Goal: Task Accomplishment & Management: Use online tool/utility

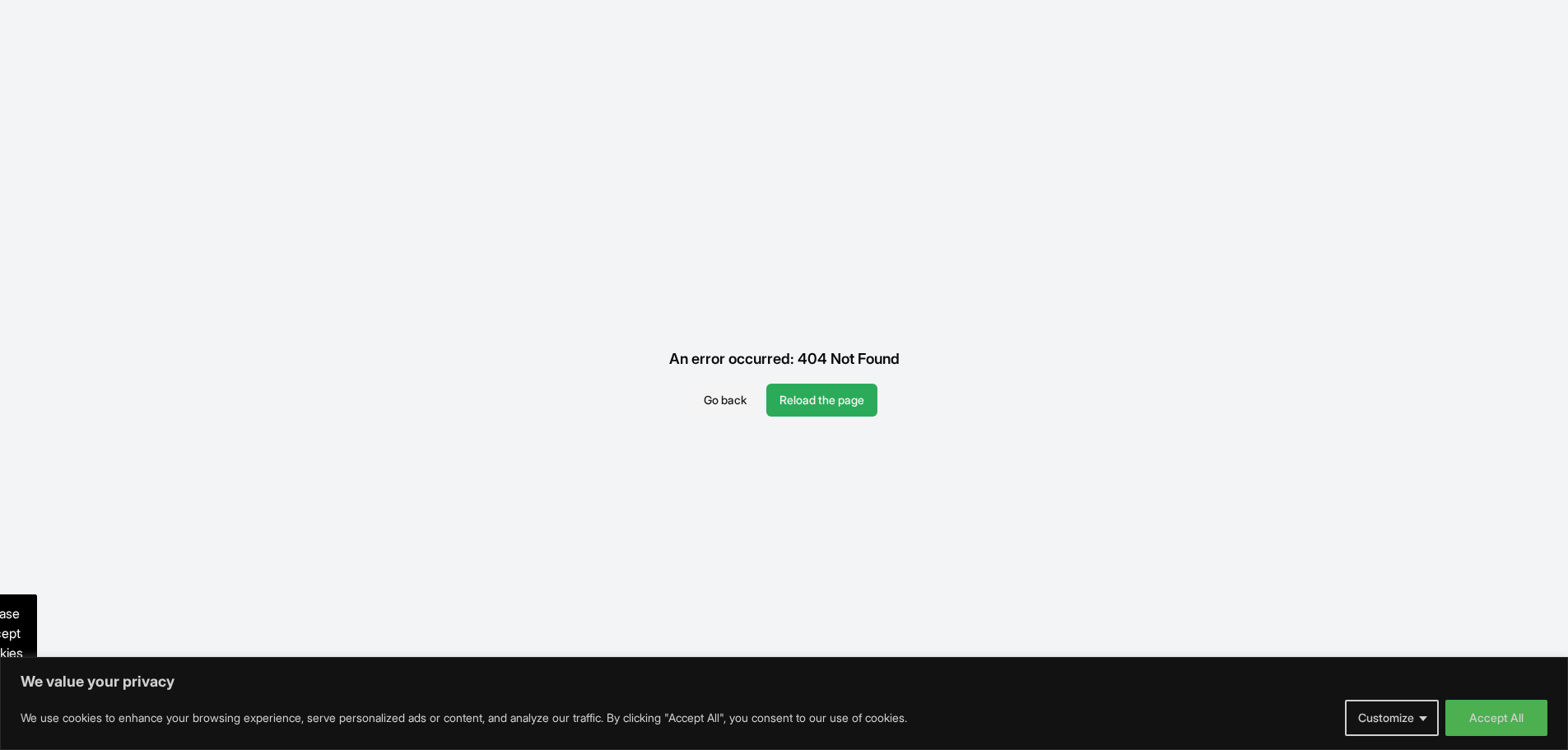
click at [824, 406] on button "Reload the page" at bounding box center [822, 400] width 111 height 33
click at [1487, 721] on button "Accept All" at bounding box center [1496, 718] width 102 height 36
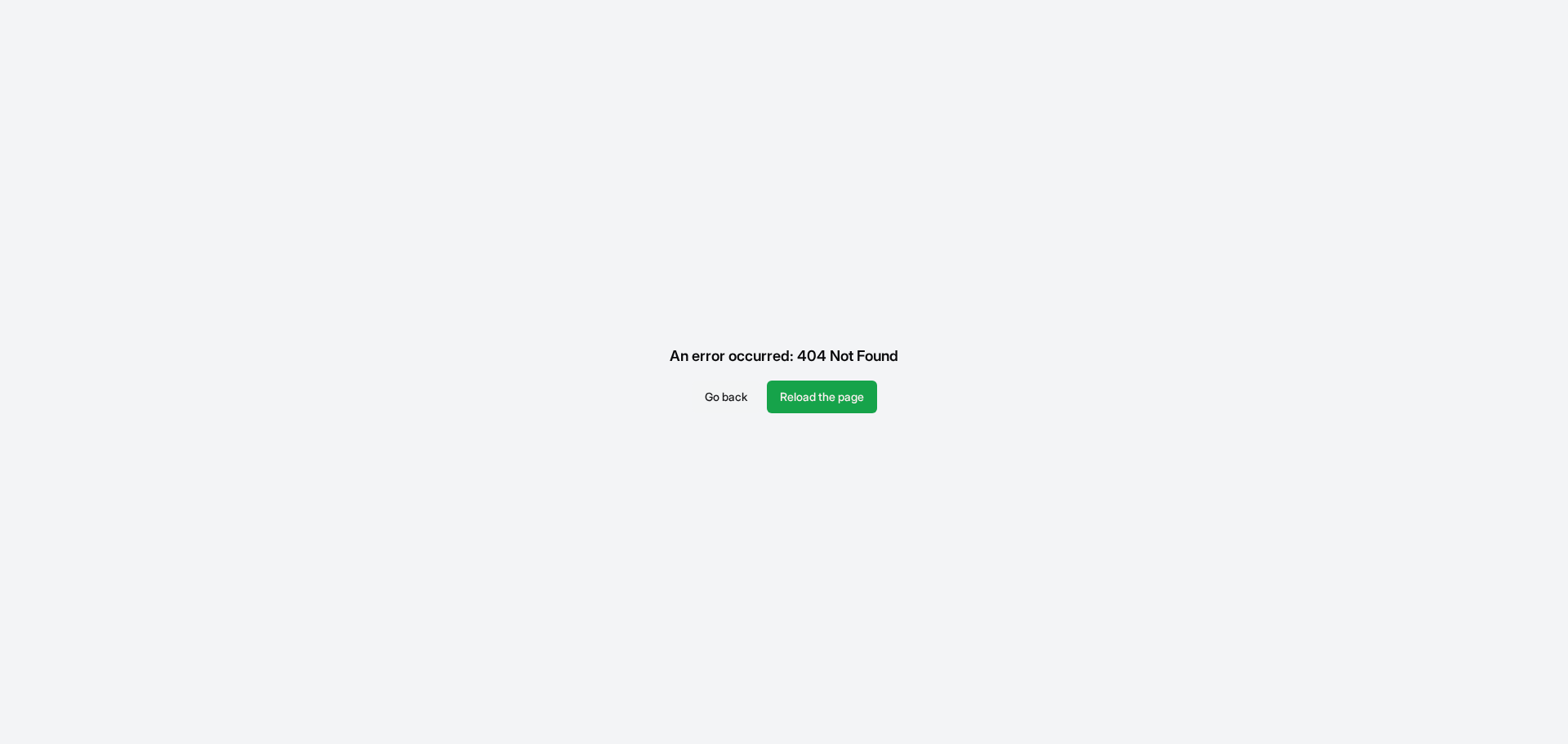
click at [726, 396] on button "Go back" at bounding box center [726, 396] width 69 height 33
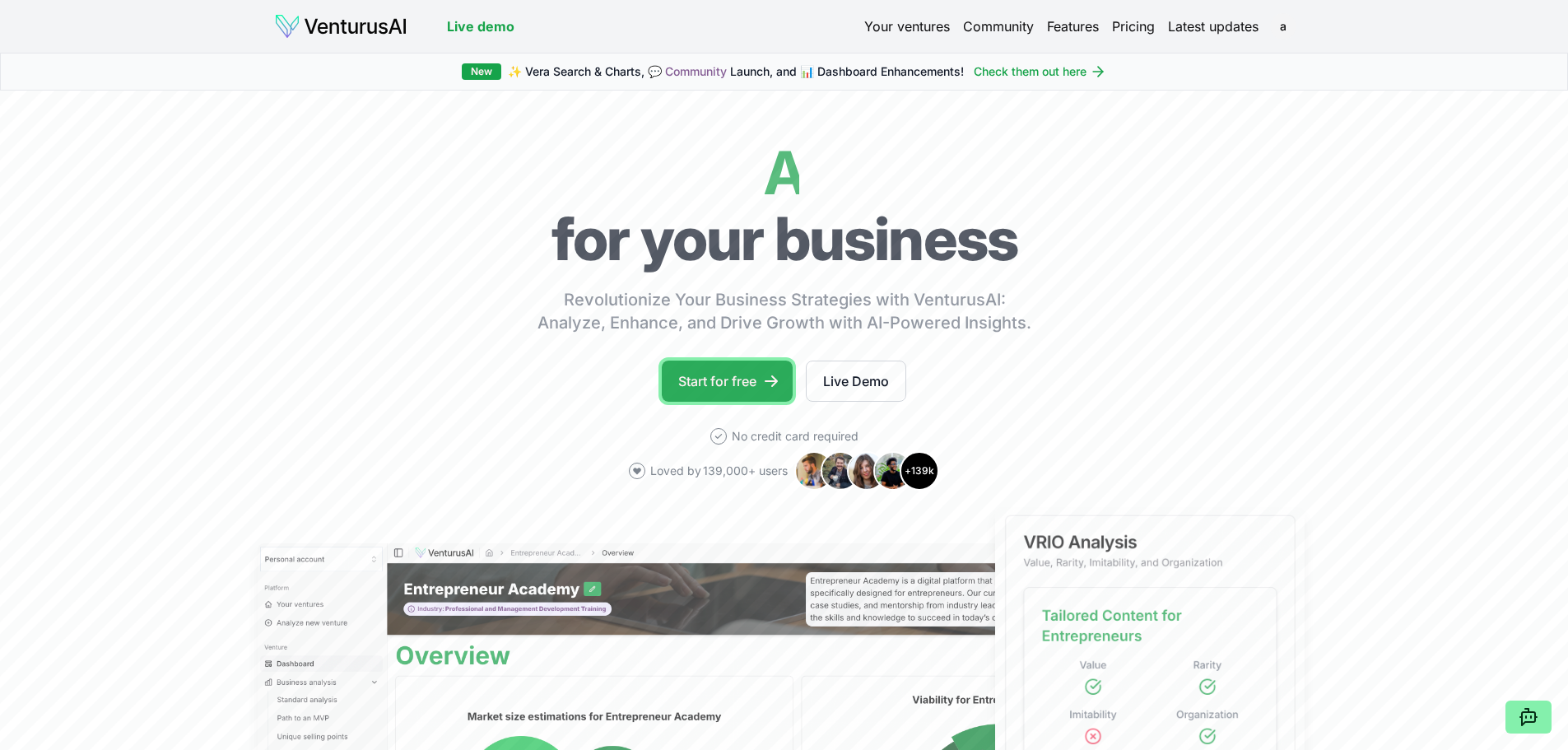
click at [731, 385] on link "Start for free" at bounding box center [726, 381] width 131 height 42
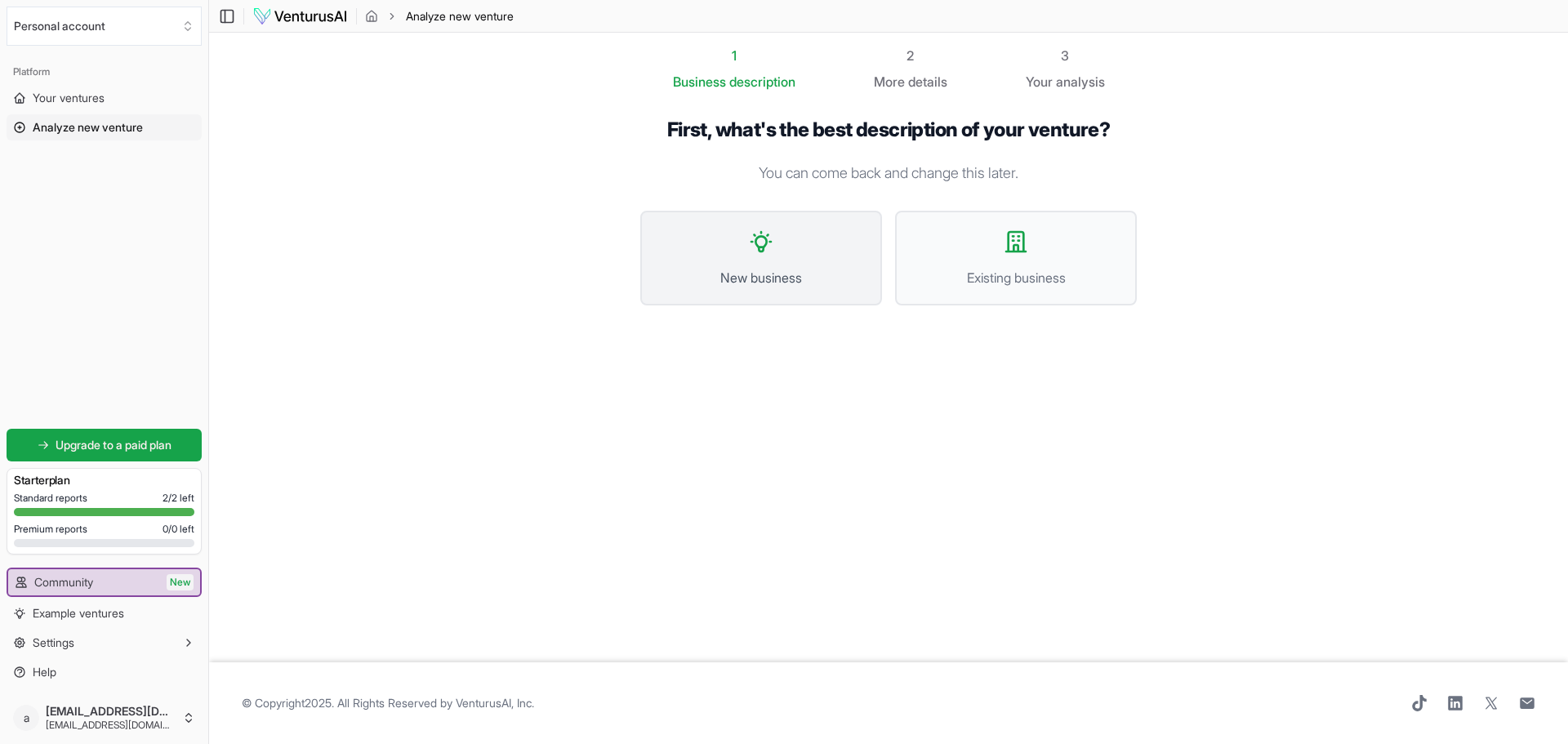
click at [775, 268] on span "New business" at bounding box center [761, 277] width 206 height 20
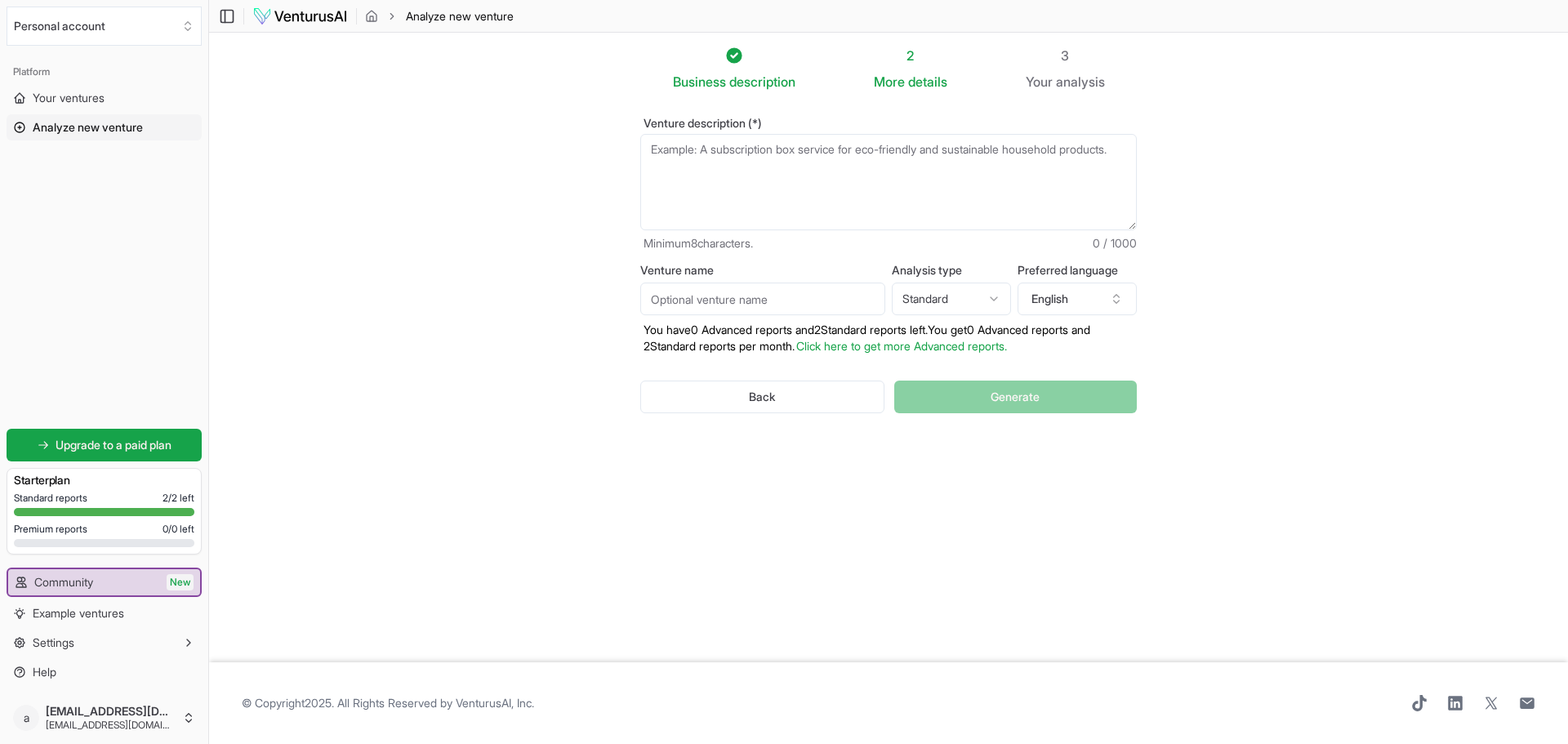
click at [713, 168] on textarea "Venture description (*)" at bounding box center [888, 182] width 497 height 96
click at [713, 168] on textarea "A junior golf travel company that specializes in Parent/Junior (" at bounding box center [888, 182] width 497 height 96
click at [1008, 151] on textarea "A junior golf travel company that specializes in Parent/Junior (" at bounding box center [888, 182] width 497 height 96
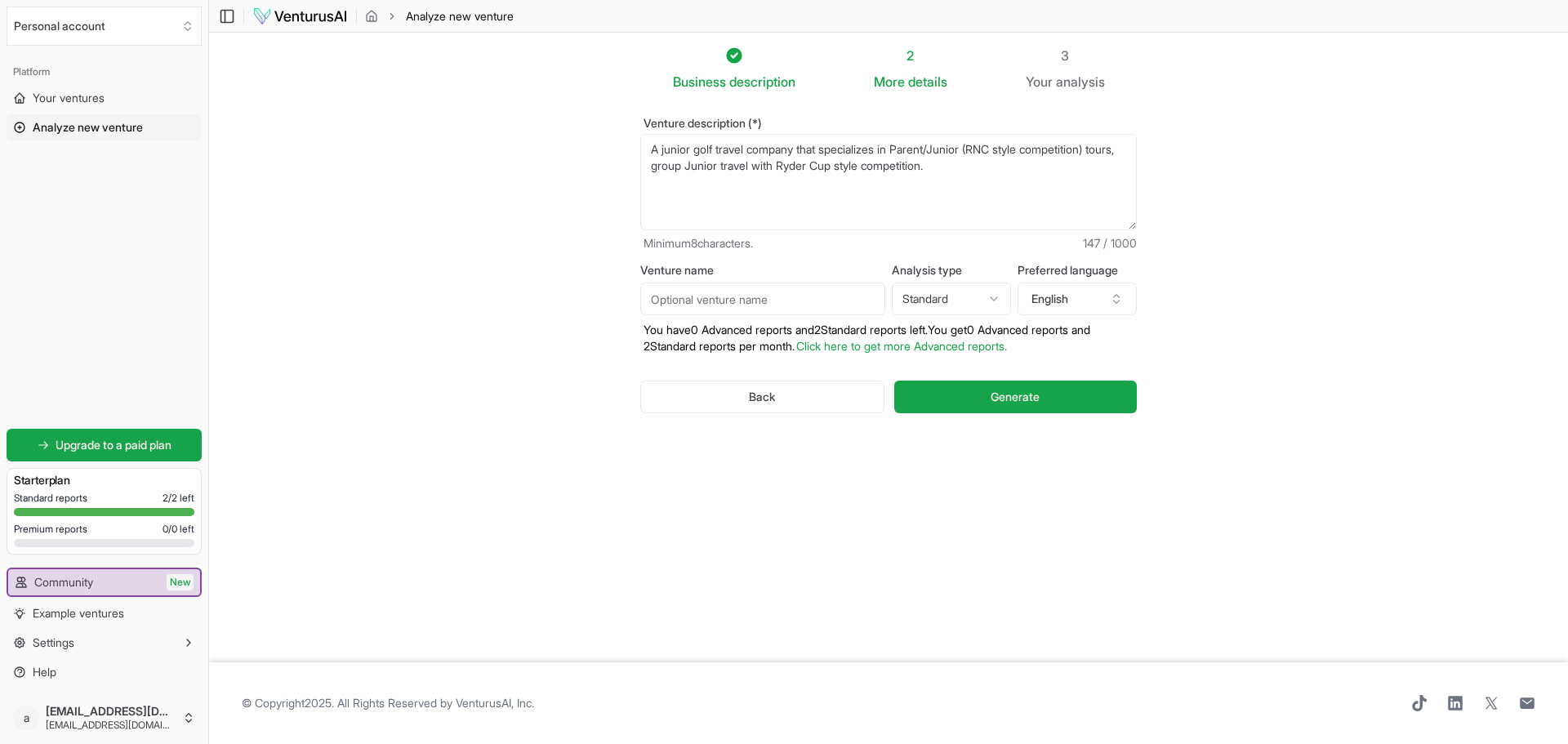
click at [1010, 148] on textarea "A junior golf travel company that specializes in Parent/Junior (RNC style compe…" at bounding box center [888, 182] width 497 height 96
click at [1010, 148] on textarea "A junior golf travel company that specializes in Parent/Junior (RNC Bstyle comp…" at bounding box center [888, 182] width 497 height 96
click at [991, 148] on textarea "A junior golf travel company that specializes in Parent/Junior (R Bstyle compet…" at bounding box center [888, 182] width 497 height 96
click at [995, 160] on textarea "A junior golf travel company that specializes in Parent/Junior (RNC style compe…" at bounding box center [888, 182] width 497 height 96
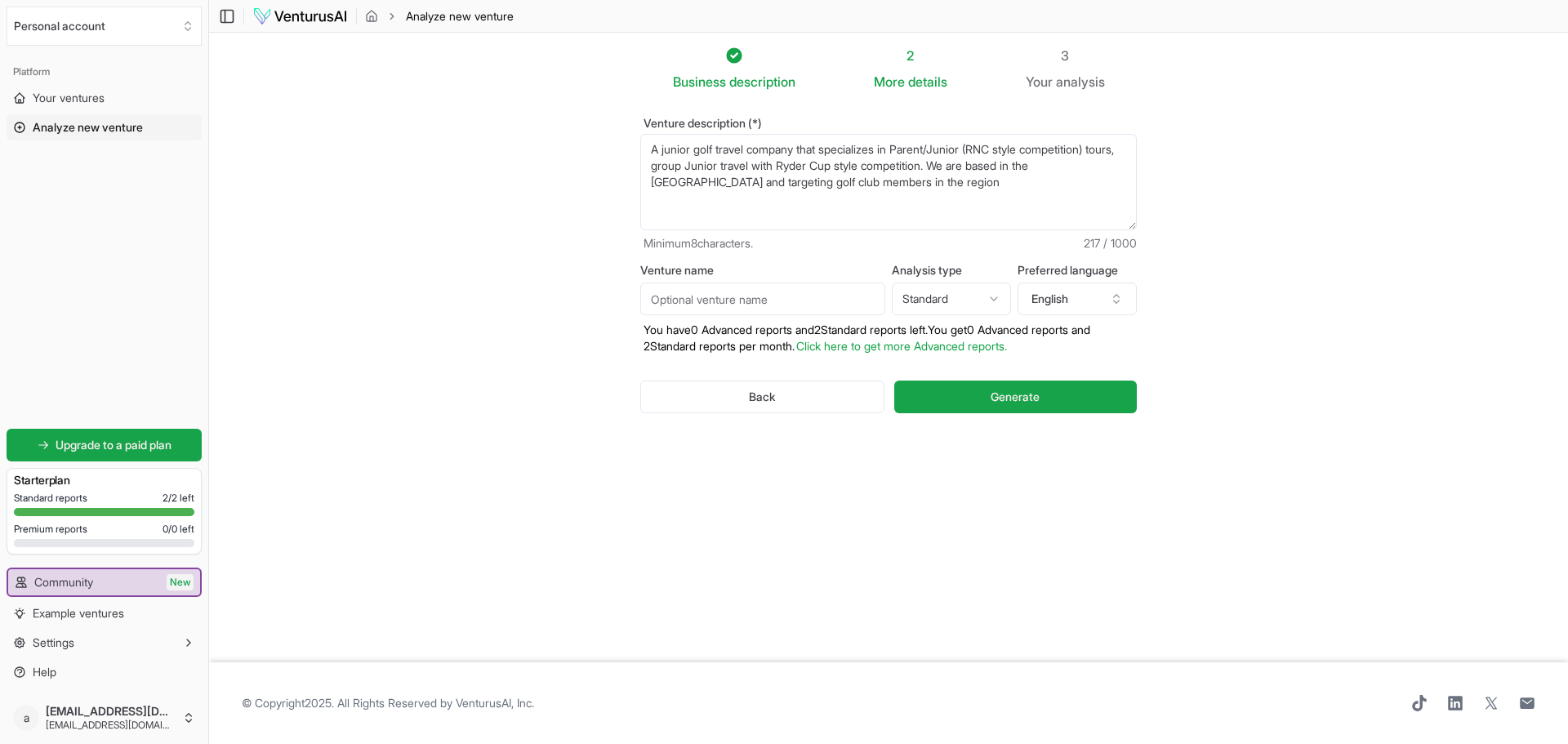
type textarea "A junior golf travel company that specializes in Parent/Junior (RNC style compe…"
click at [692, 295] on input "Venture name" at bounding box center [762, 299] width 245 height 33
type input "Robert Student Travel"
click at [934, 298] on html "Personal account Platform Your ventures Analyze new venture Get started for fre…" at bounding box center [784, 372] width 1568 height 744
click at [1009, 396] on span "Generate" at bounding box center [1014, 396] width 49 height 16
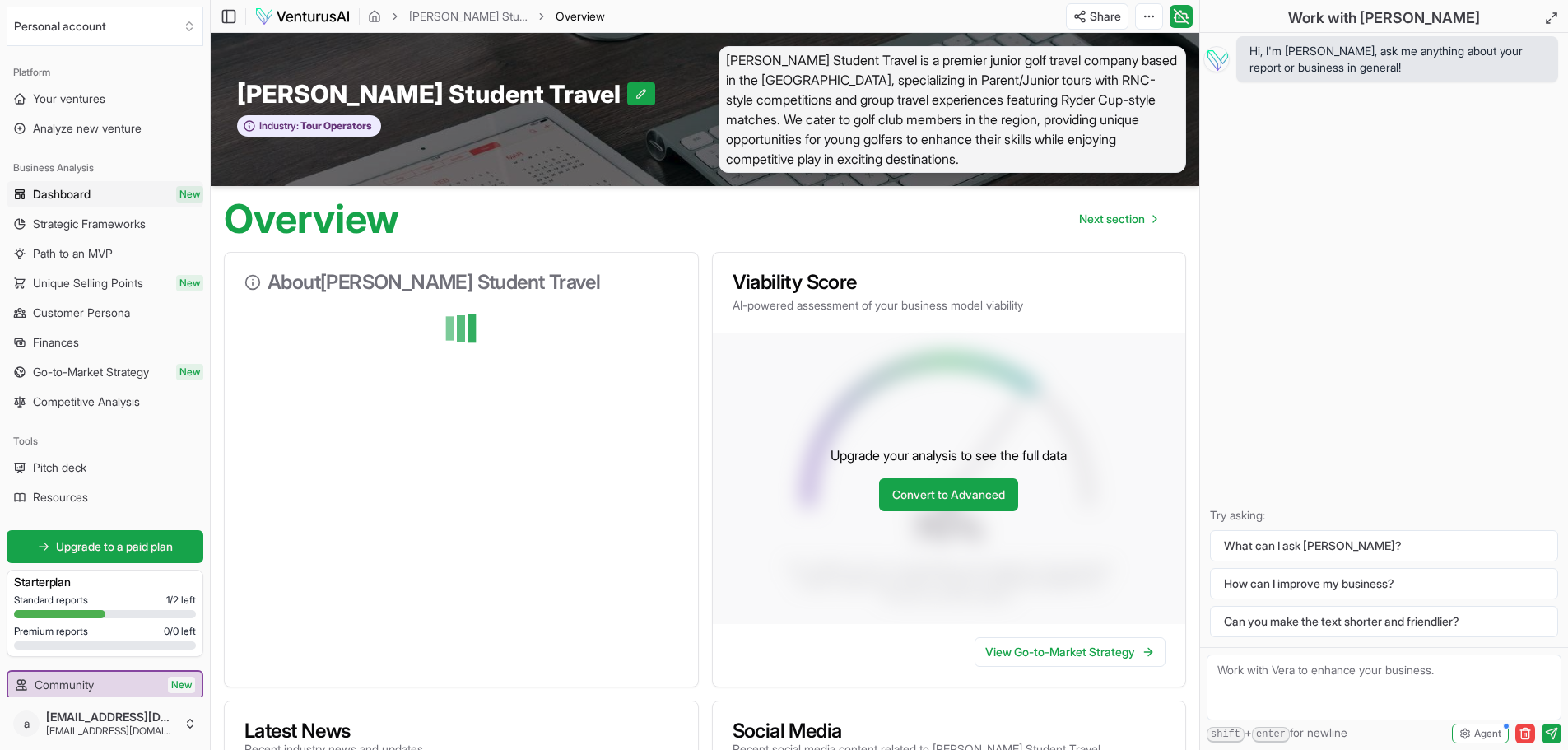
drag, startPoint x: 150, startPoint y: 518, endPoint x: 1176, endPoint y: 420, distance: 1030.7
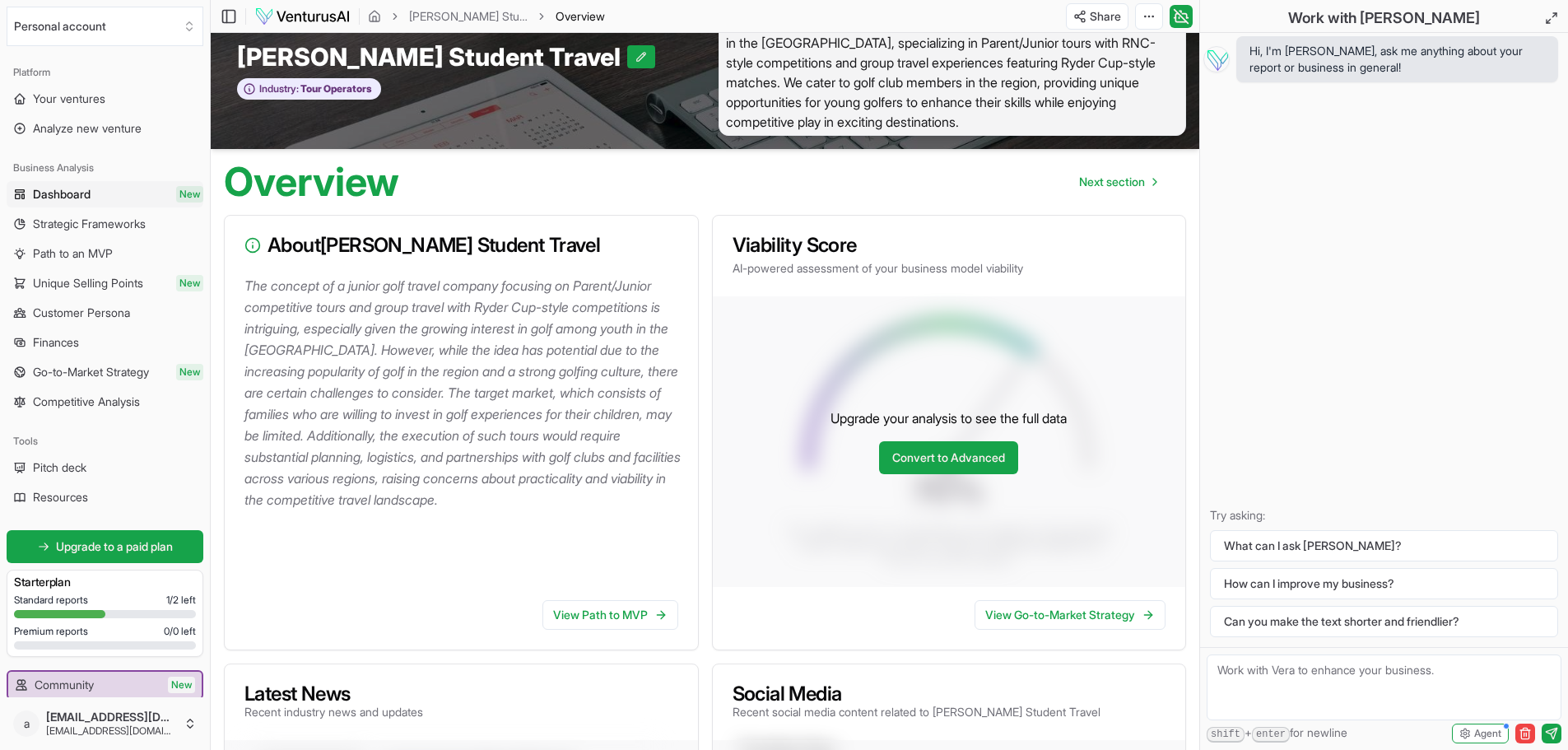
scroll to position [42, 0]
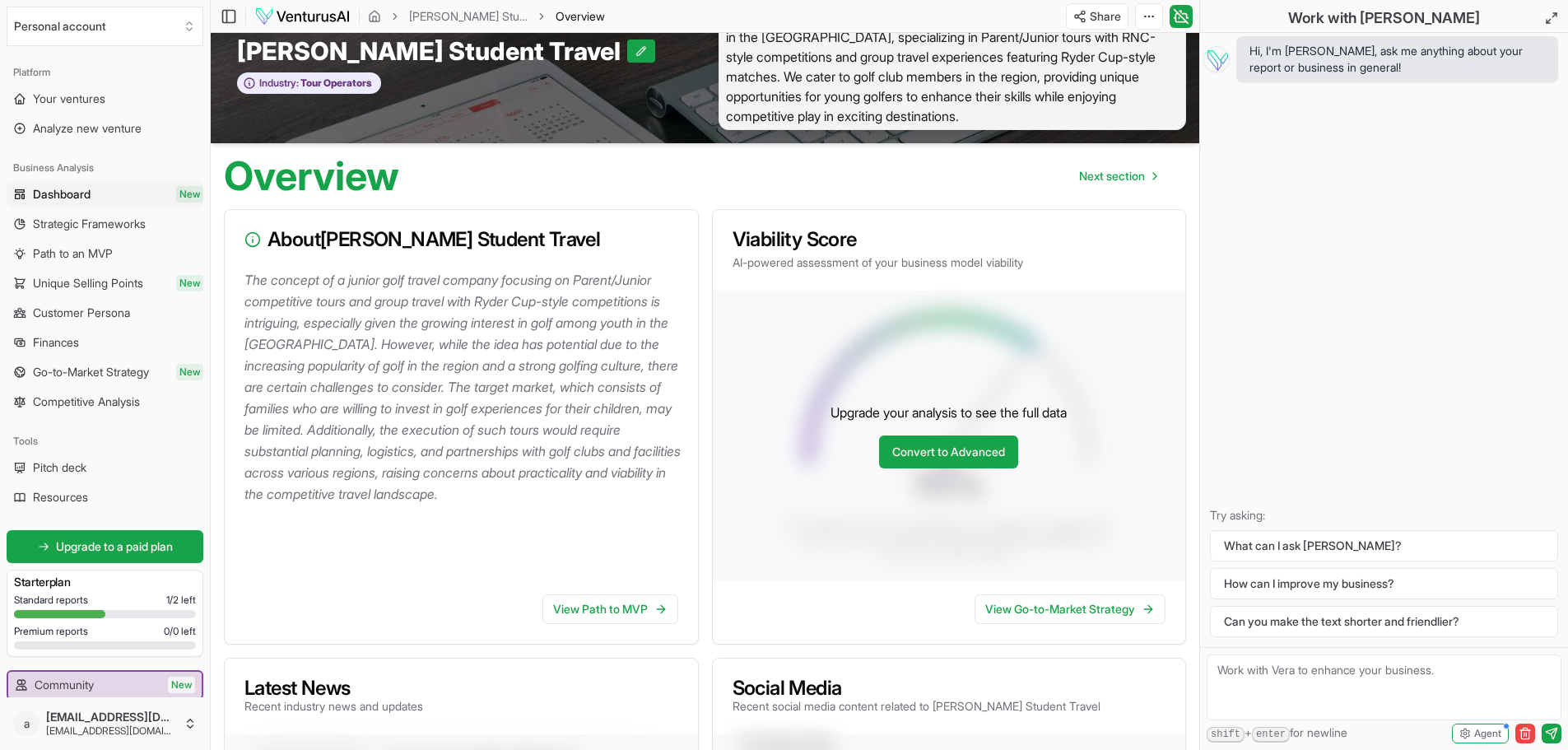
drag, startPoint x: 353, startPoint y: 287, endPoint x: 291, endPoint y: 315, distance: 68.0
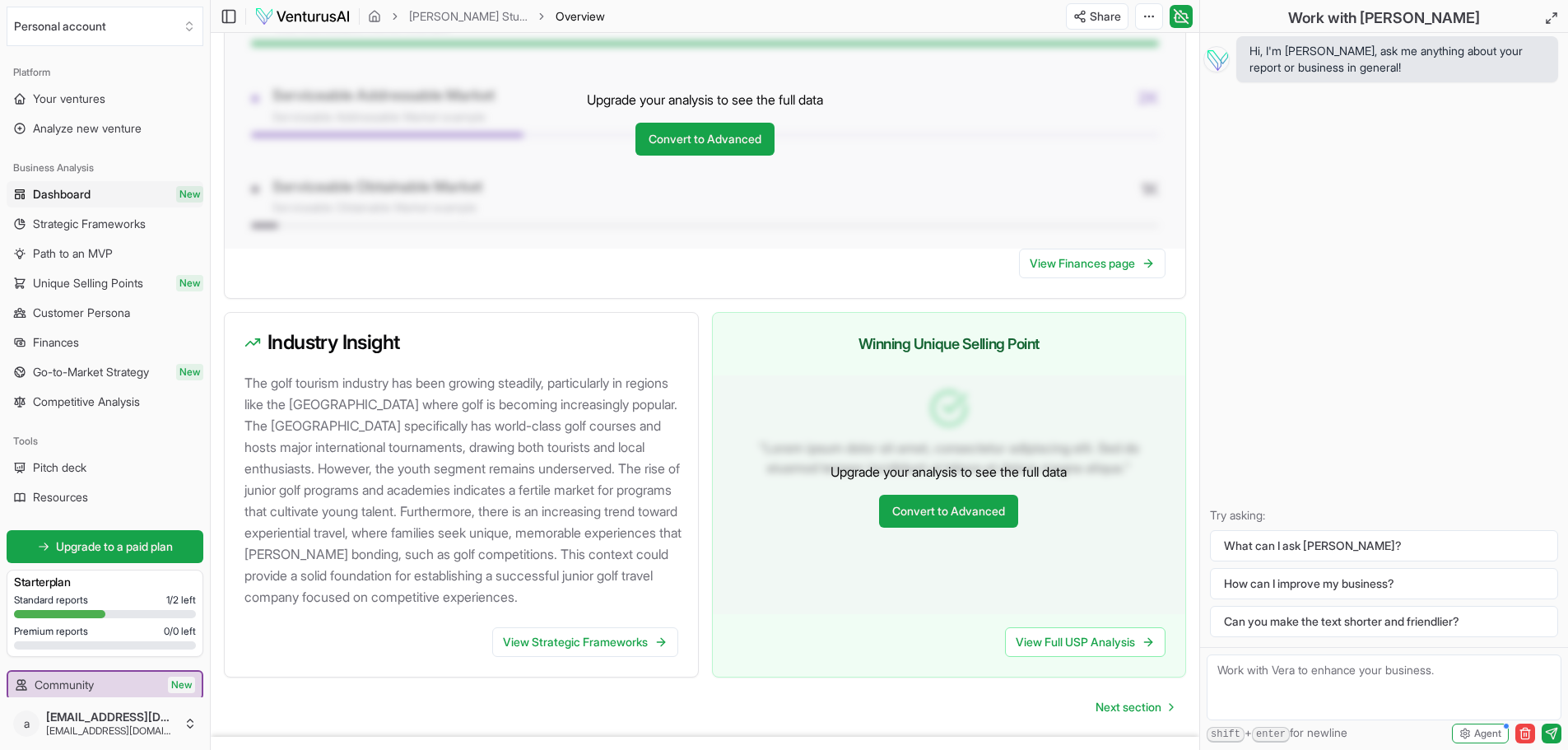
scroll to position [1420, 0]
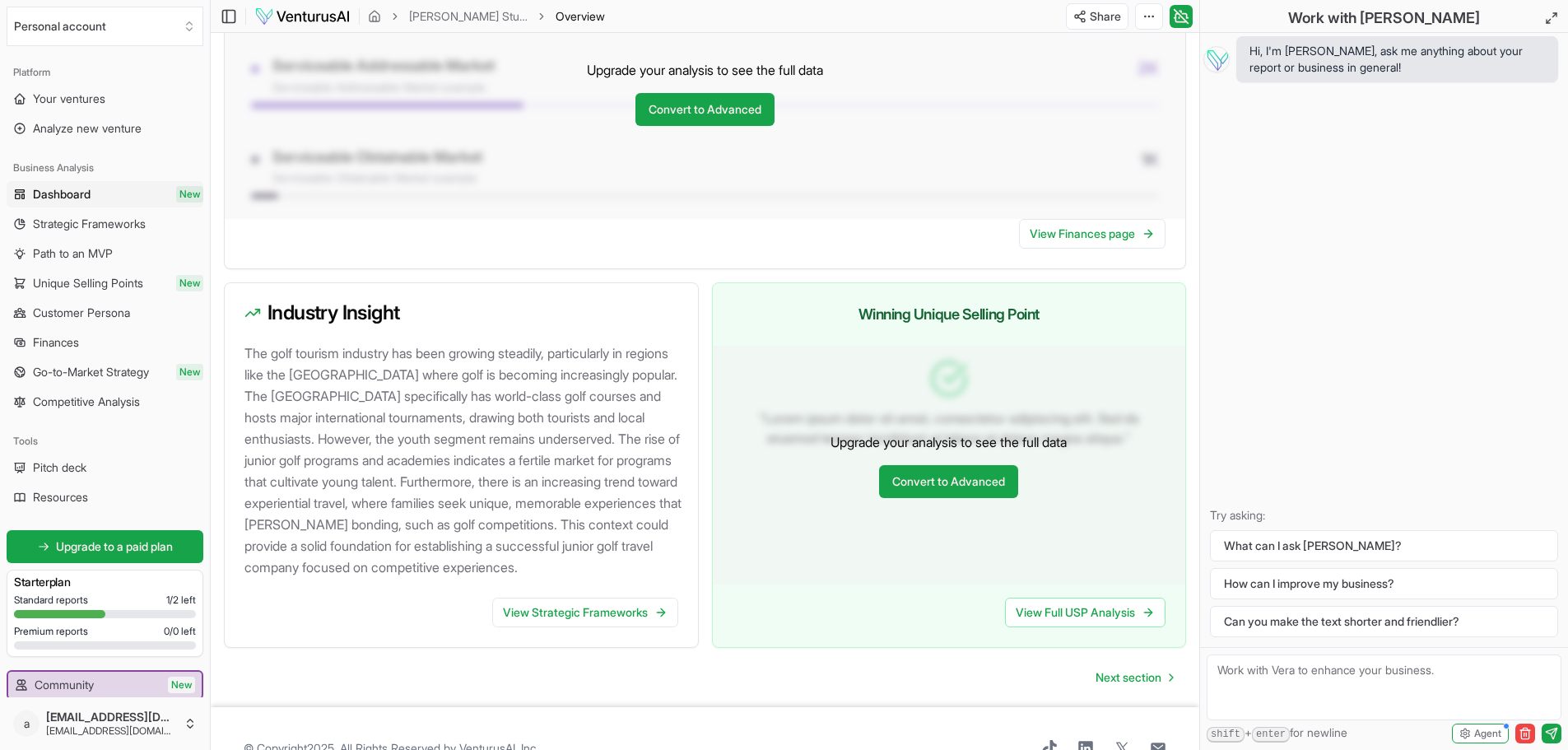
click at [509, 438] on p "The golf tourism industry has been growing steadily, particularly in regions li…" at bounding box center [464, 460] width 440 height 235
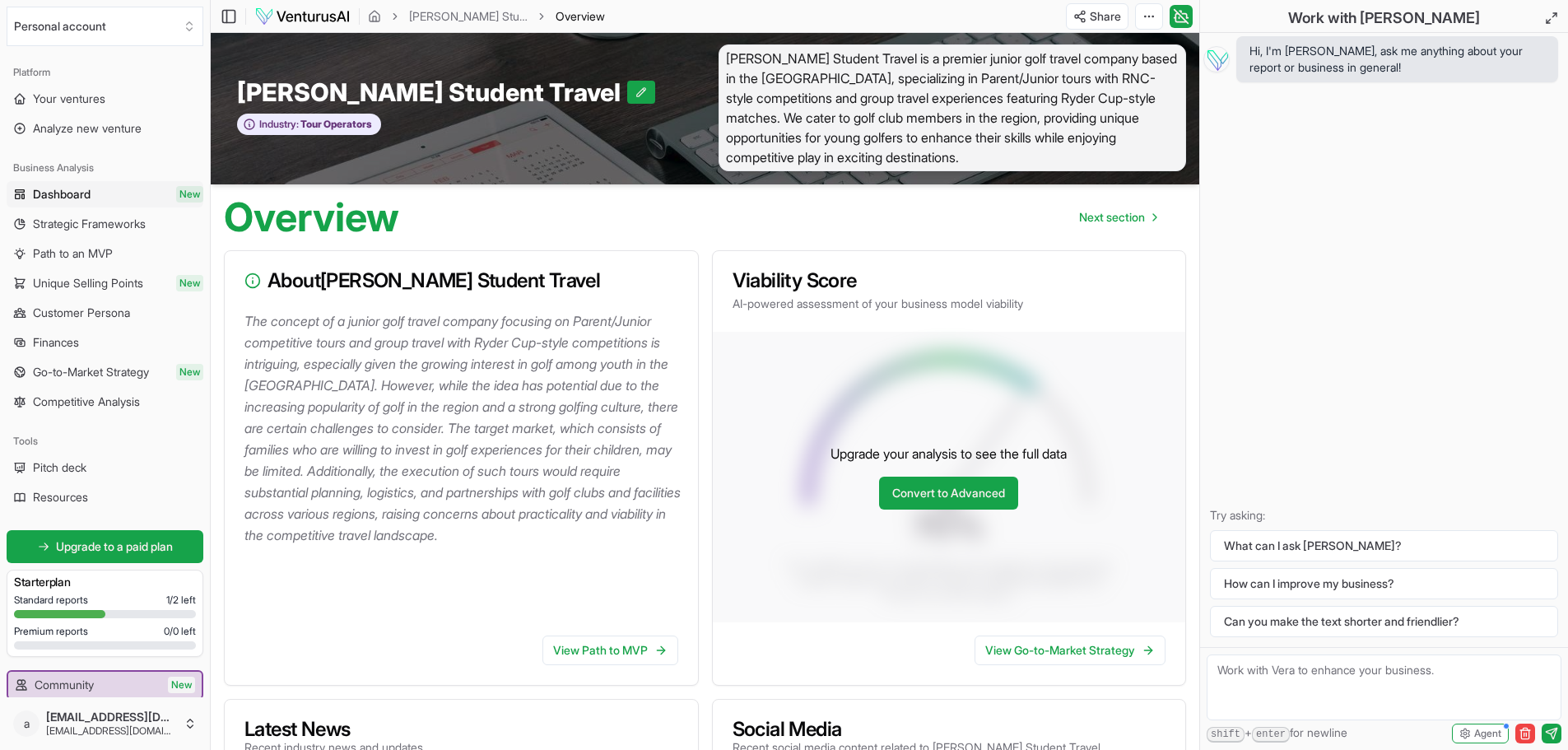
scroll to position [0, 0]
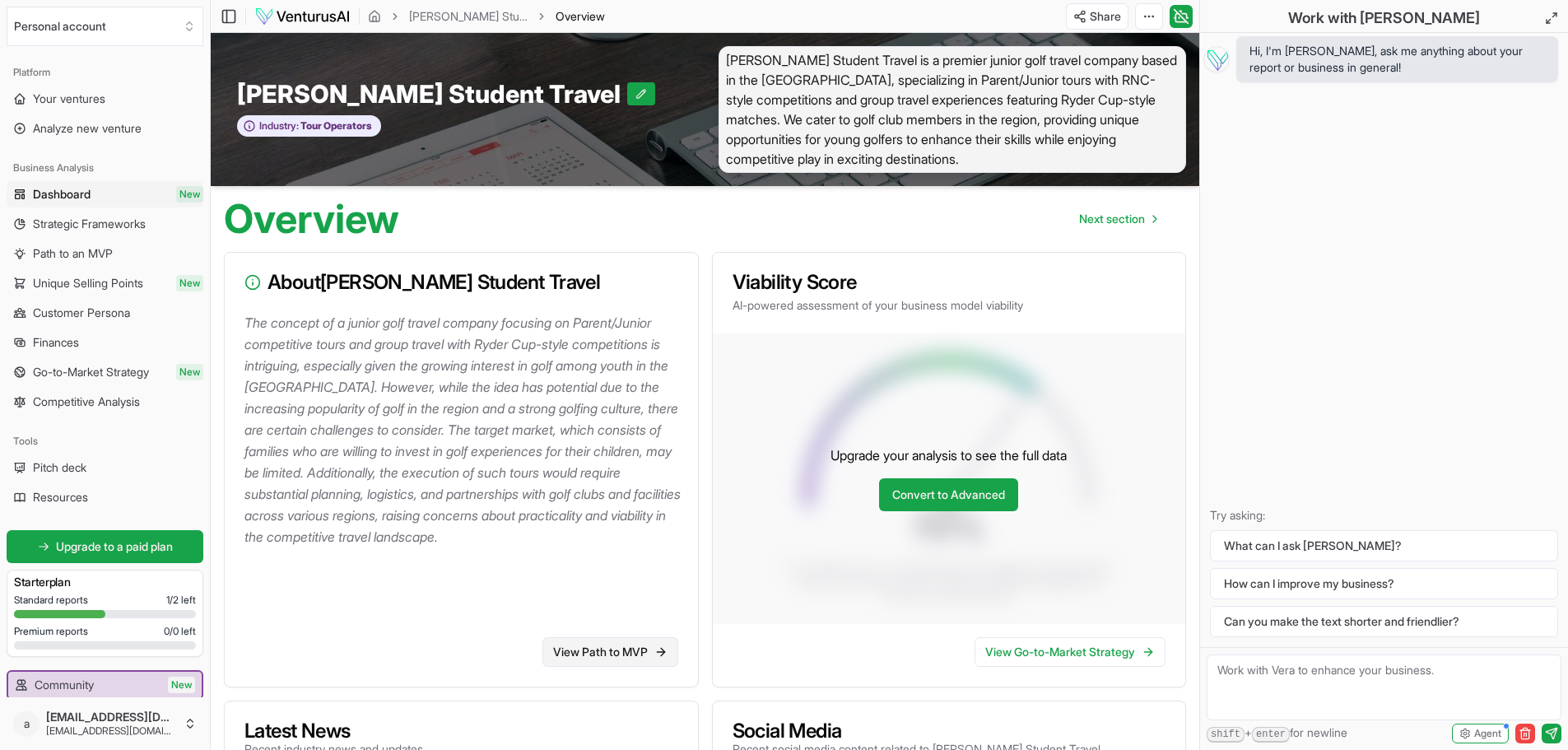
click at [582, 657] on link "View Path to MVP" at bounding box center [610, 652] width 136 height 29
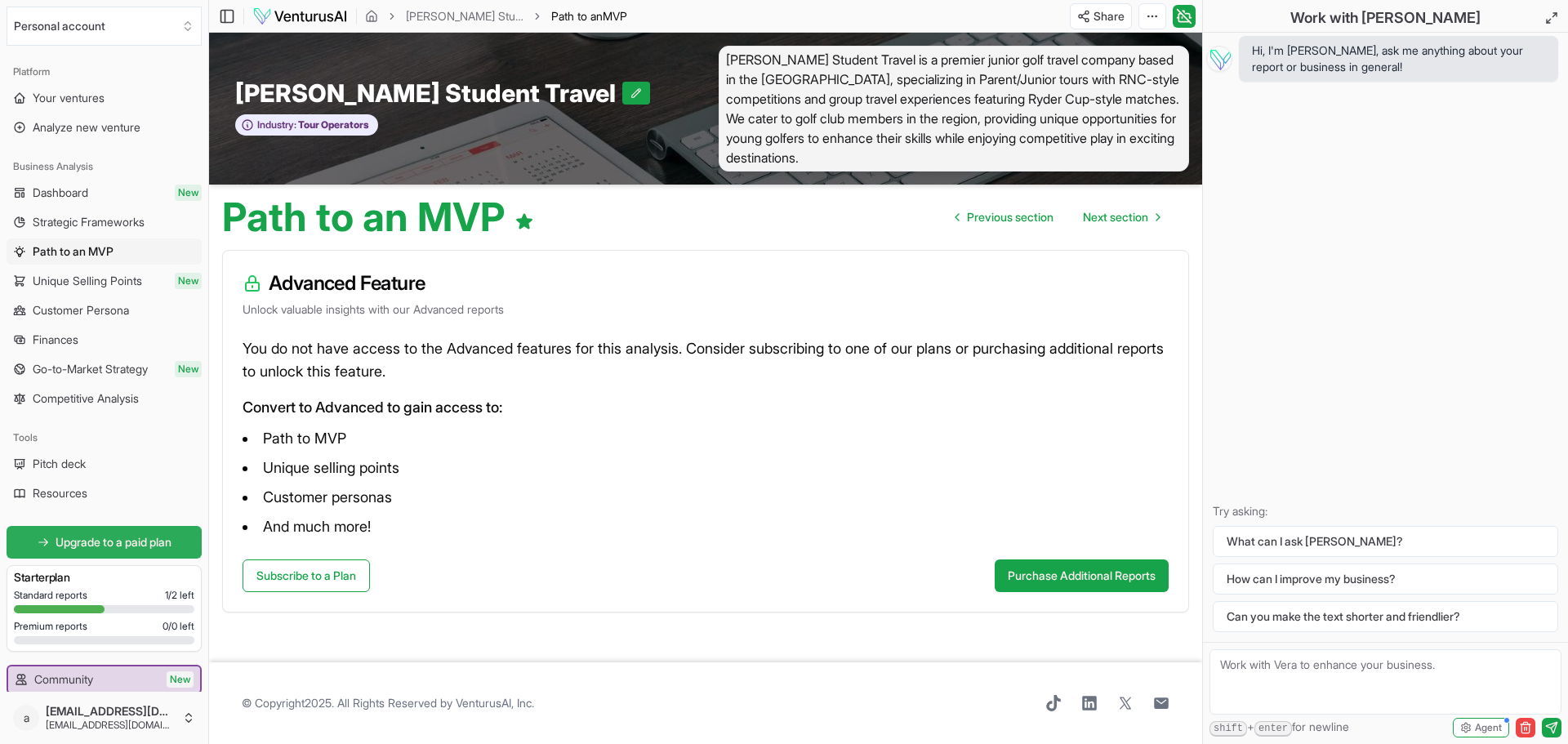
click at [105, 537] on span "Upgrade to a paid plan" at bounding box center [113, 541] width 116 height 16
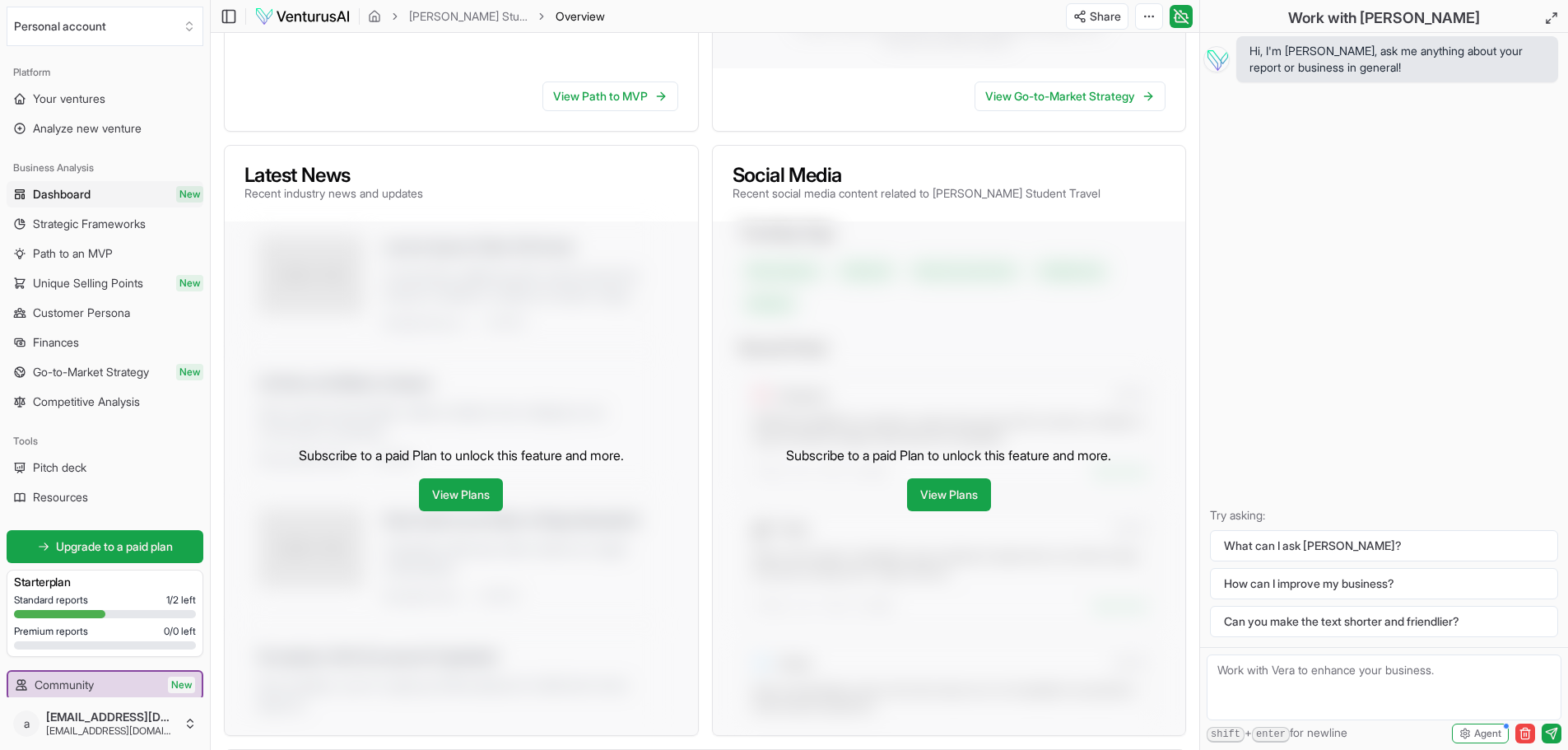
scroll to position [548, 0]
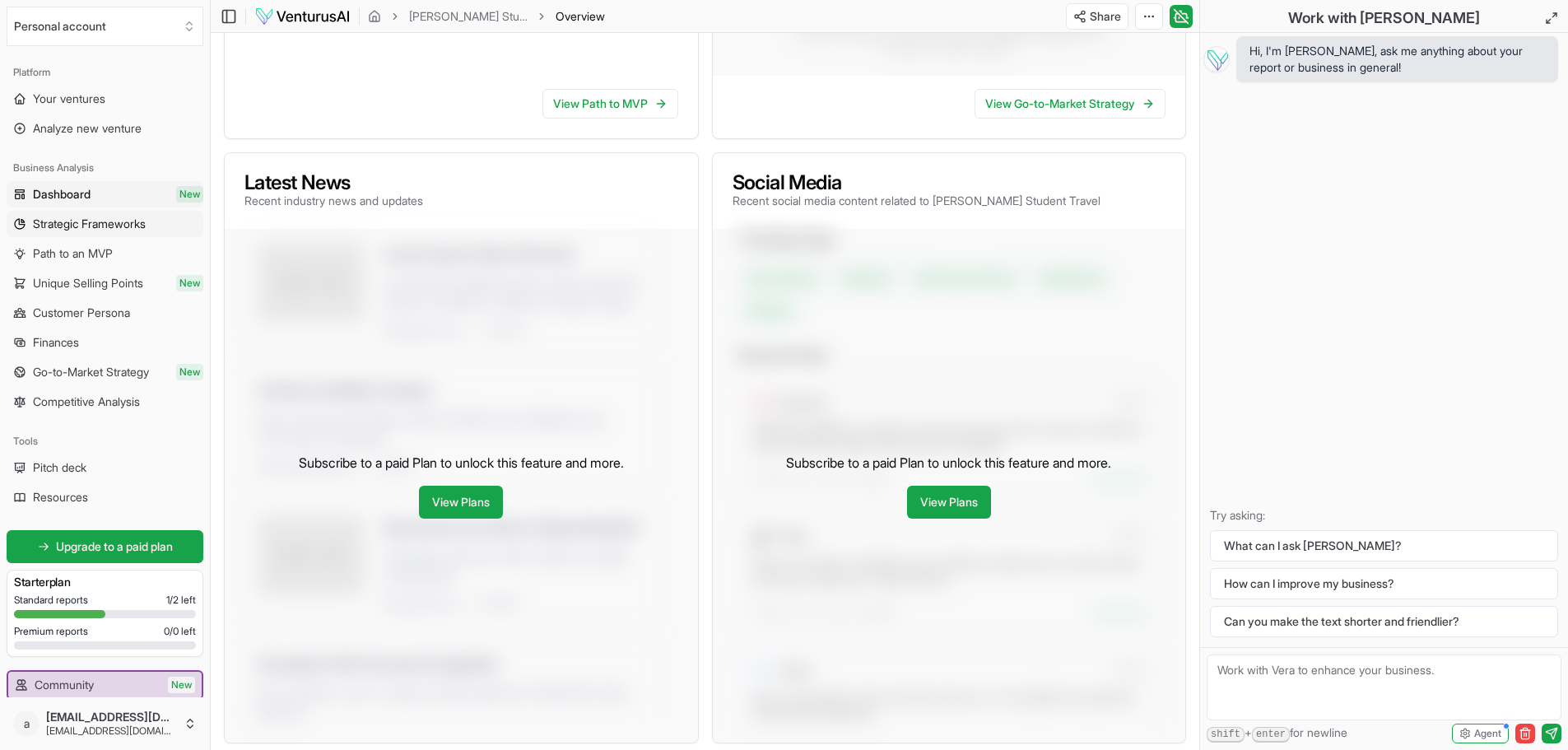
click at [63, 221] on span "Strategic Frameworks" at bounding box center [89, 223] width 112 height 16
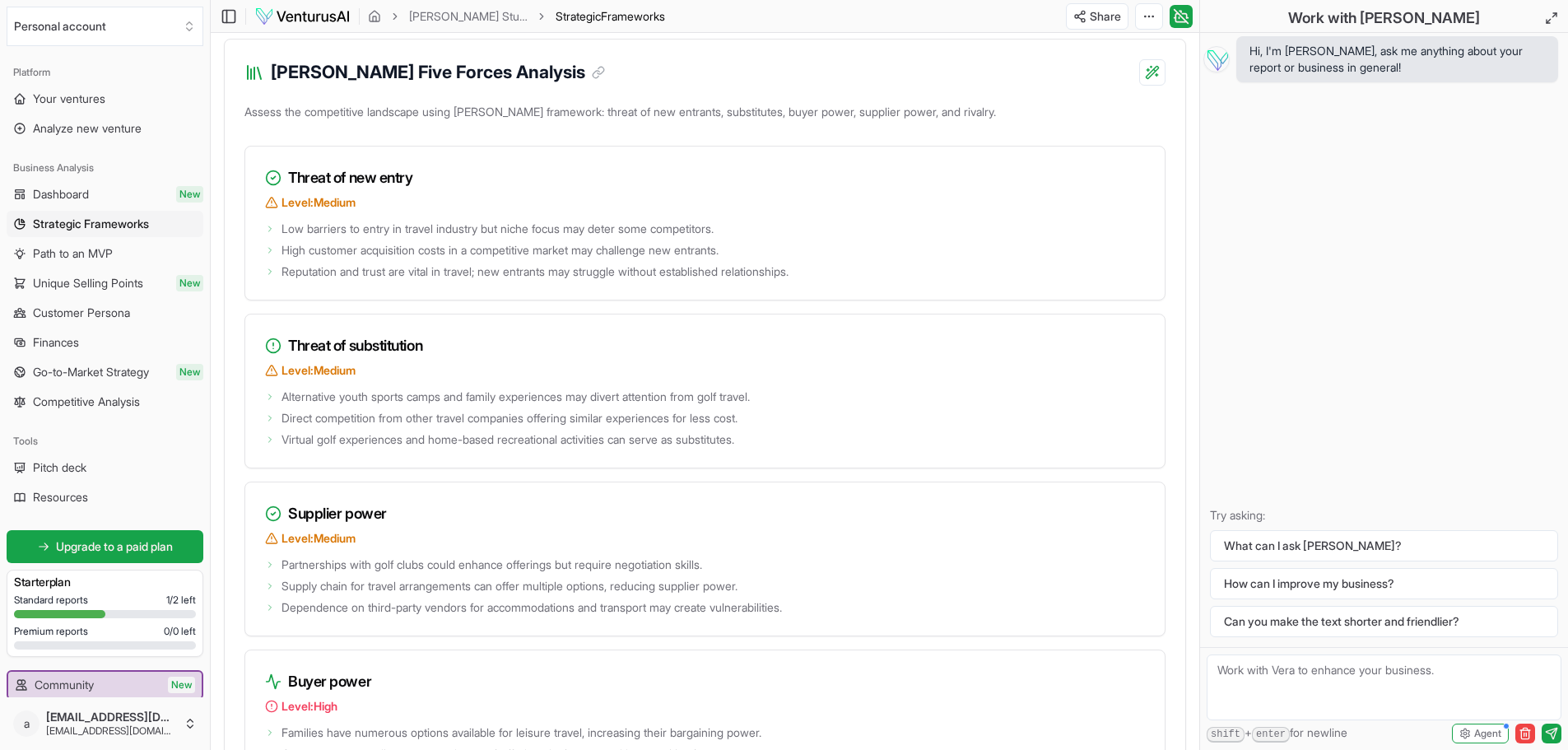
scroll to position [2203, 0]
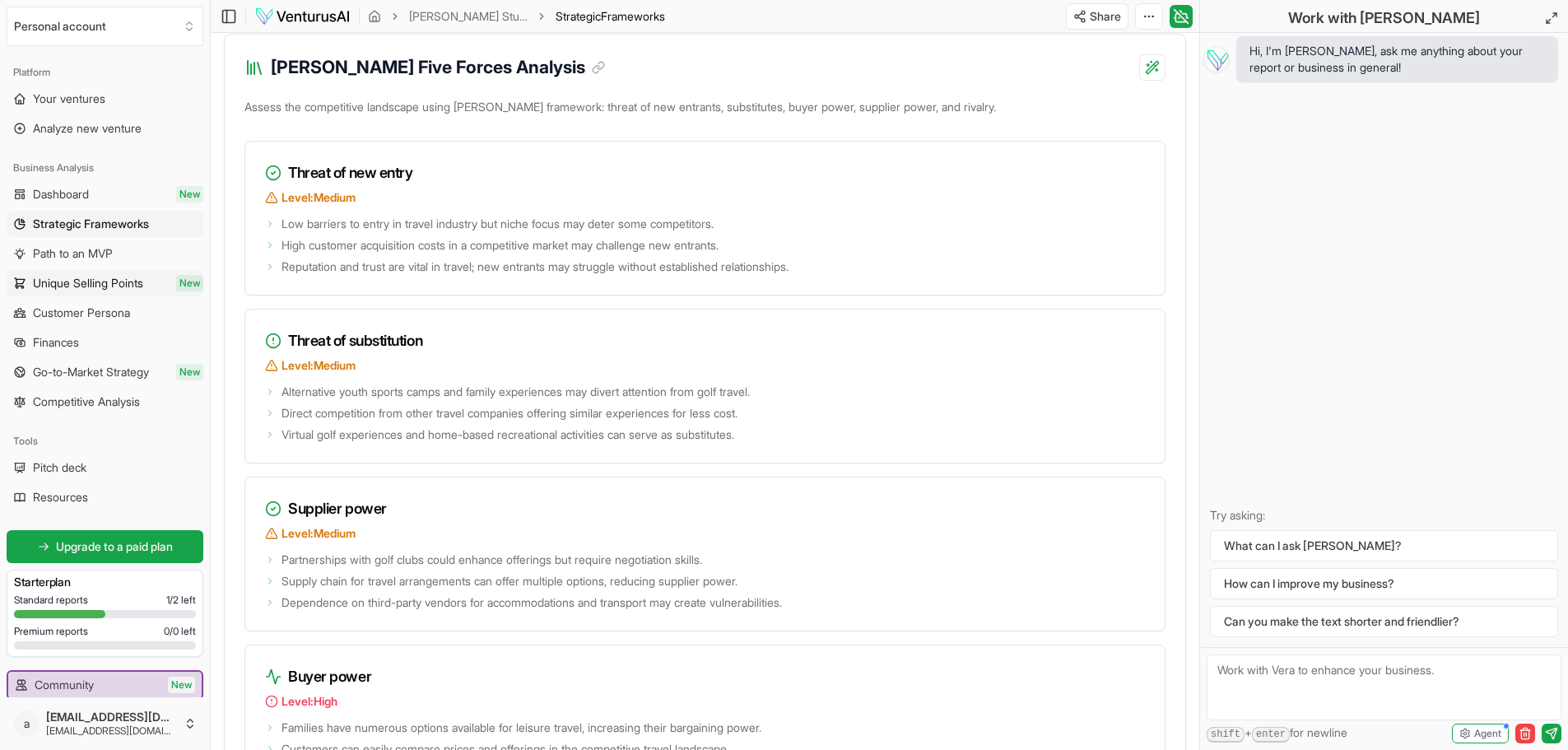
click at [100, 284] on span "Unique Selling Points" at bounding box center [88, 283] width 111 height 16
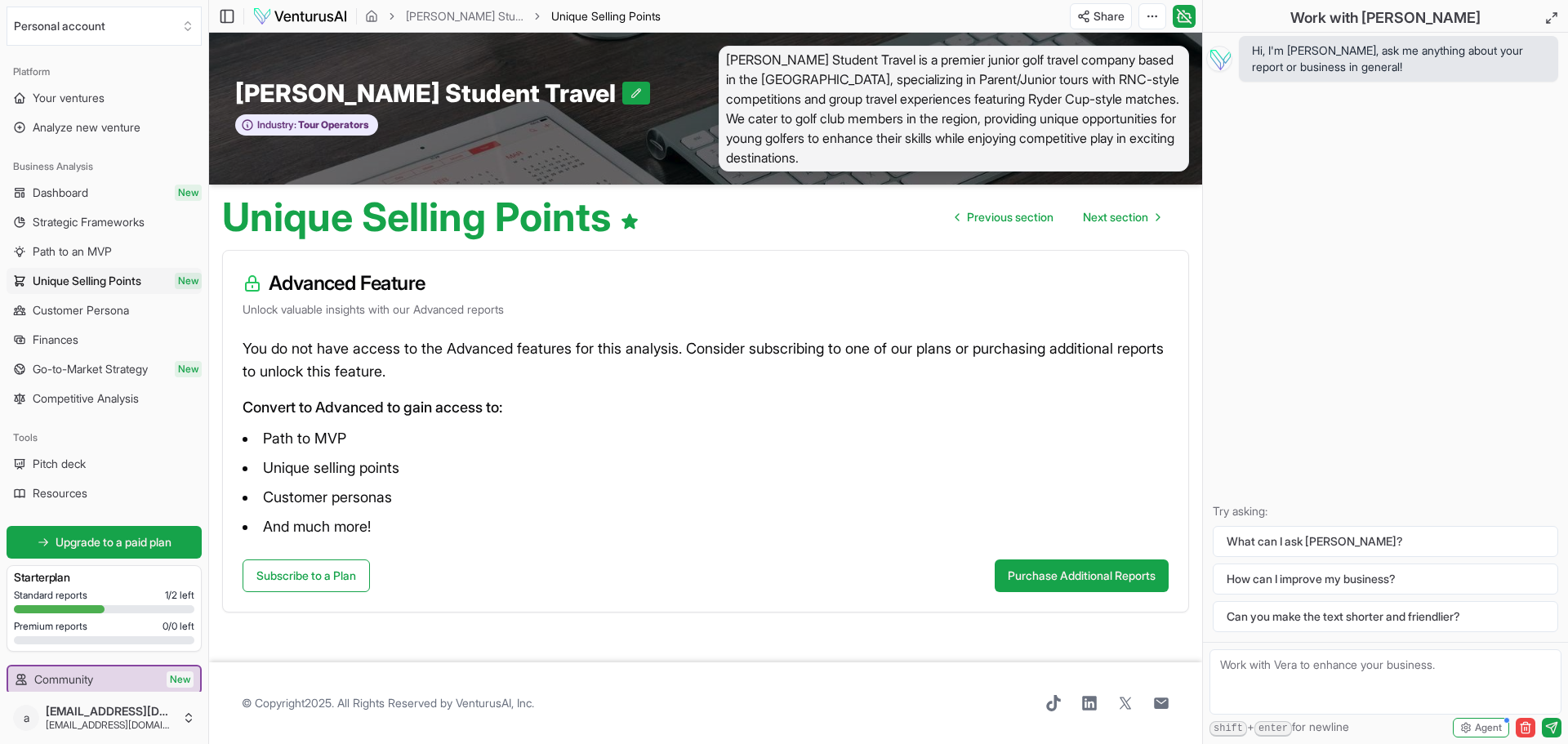
click at [73, 196] on span "Dashboard" at bounding box center [60, 192] width 56 height 16
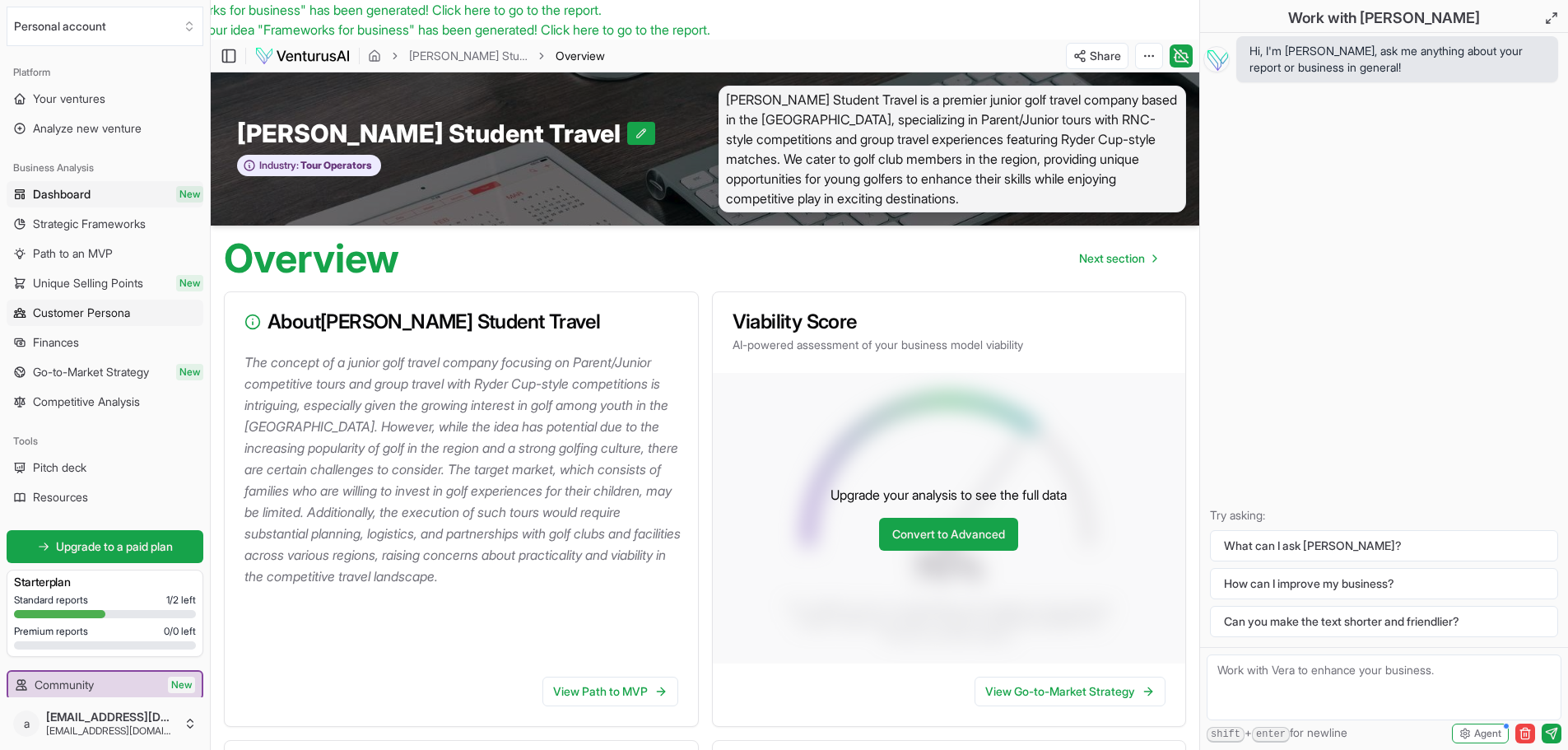
click at [69, 314] on span "Customer Persona" at bounding box center [81, 312] width 97 height 16
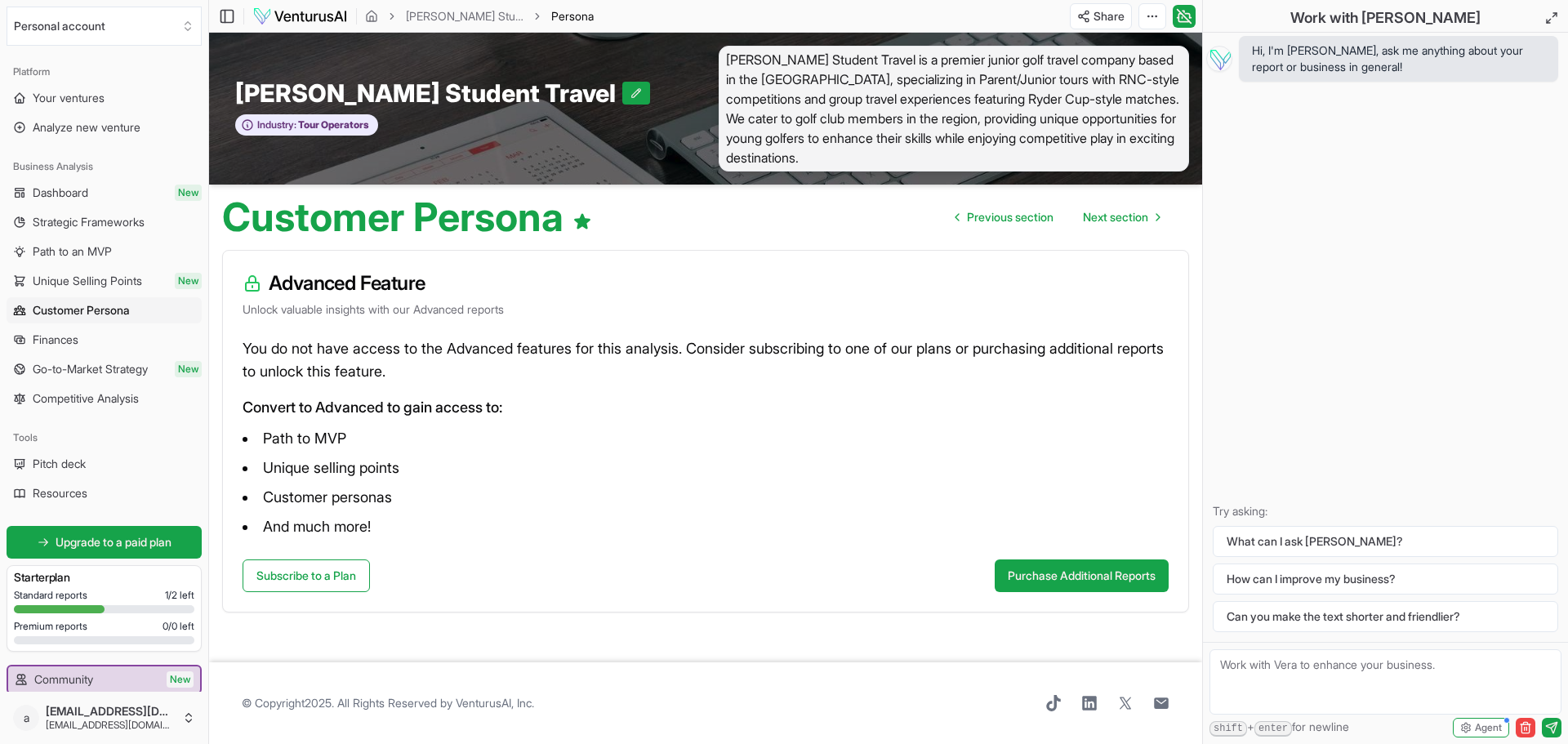
click at [51, 340] on span "Finances" at bounding box center [55, 339] width 45 height 16
